Goal: Information Seeking & Learning: Learn about a topic

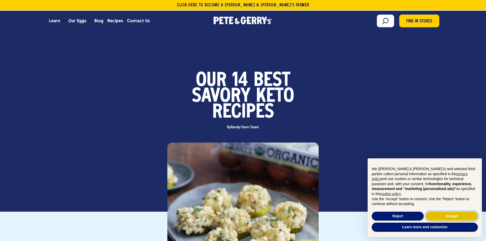
click at [441, 218] on button "Accept" at bounding box center [452, 216] width 52 height 9
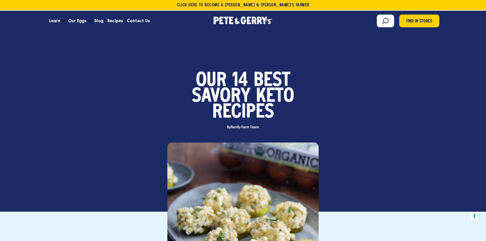
scroll to position [153, 0]
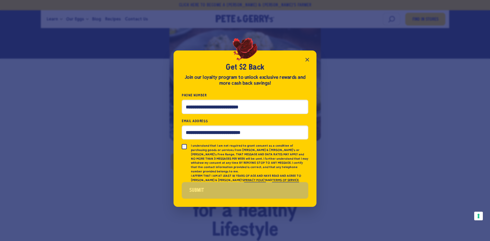
click at [307, 62] on icon "Close popup" at bounding box center [307, 60] width 6 height 6
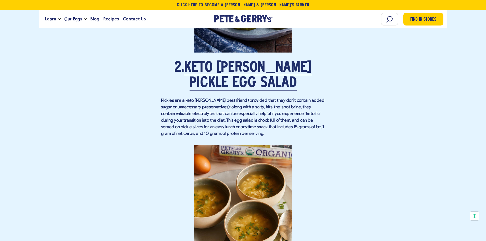
scroll to position [740, 0]
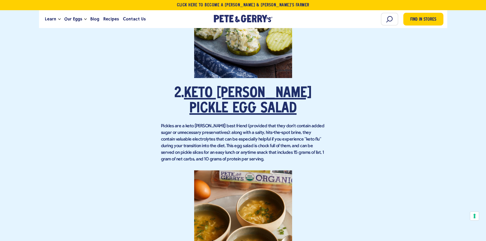
click at [247, 97] on link "Keto [PERSON_NAME] Pickle Egg Salad" at bounding box center [248, 102] width 128 height 30
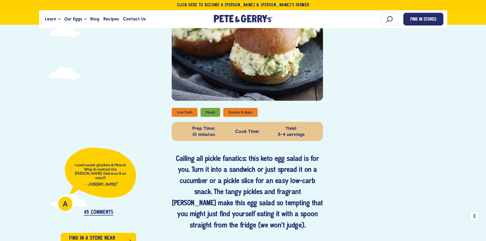
scroll to position [51, 0]
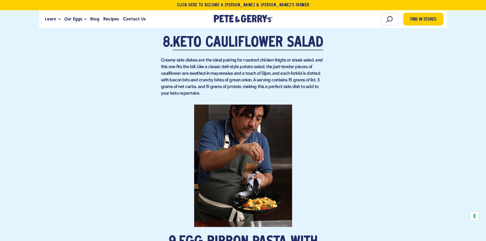
scroll to position [1838, 0]
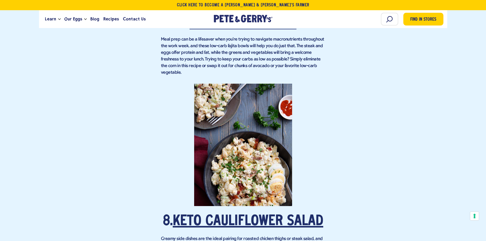
click at [253, 218] on link "Keto Cauliflower Salad" at bounding box center [248, 222] width 151 height 14
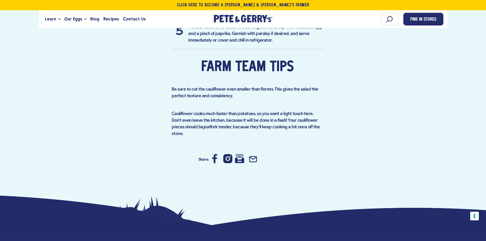
scroll to position [281, 0]
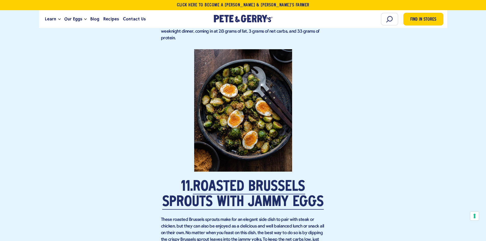
scroll to position [2348, 0]
